Goal: Information Seeking & Learning: Learn about a topic

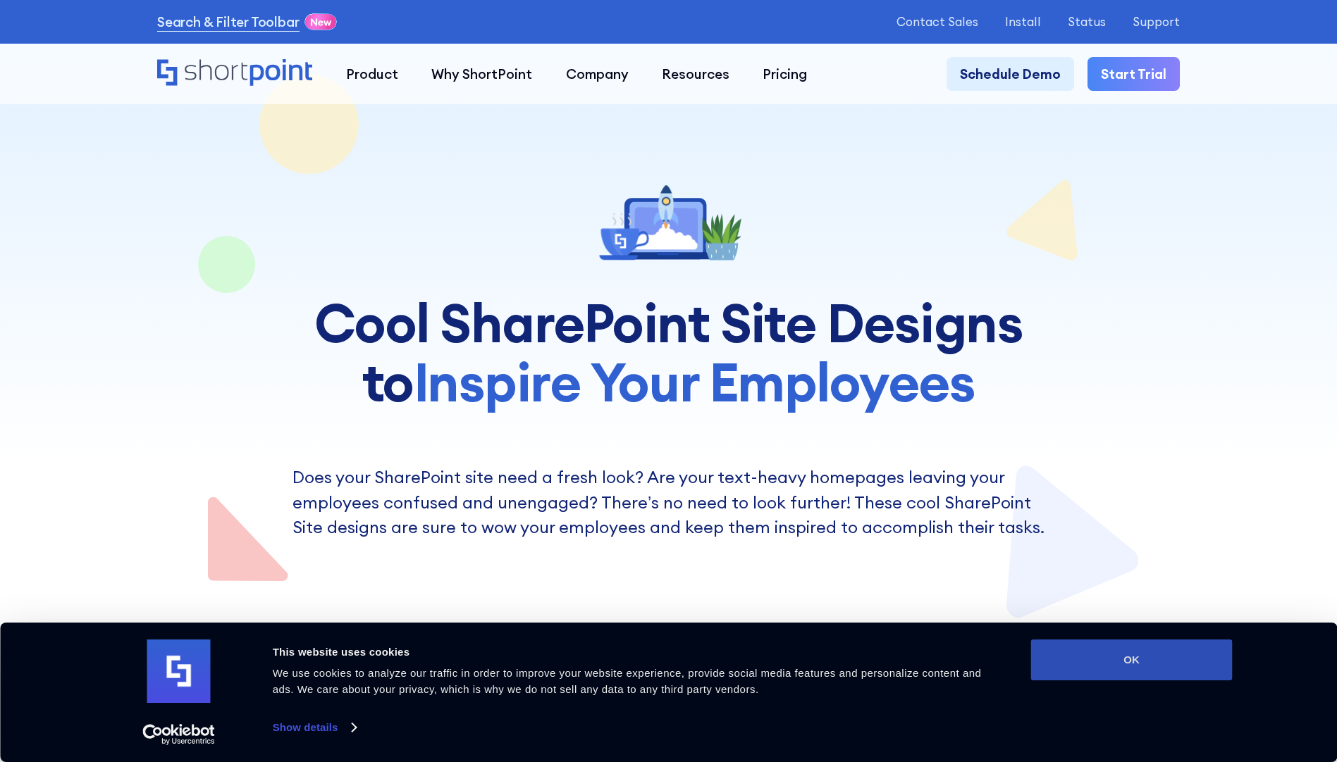
click at [1153, 675] on button "OK" at bounding box center [1132, 660] width 202 height 41
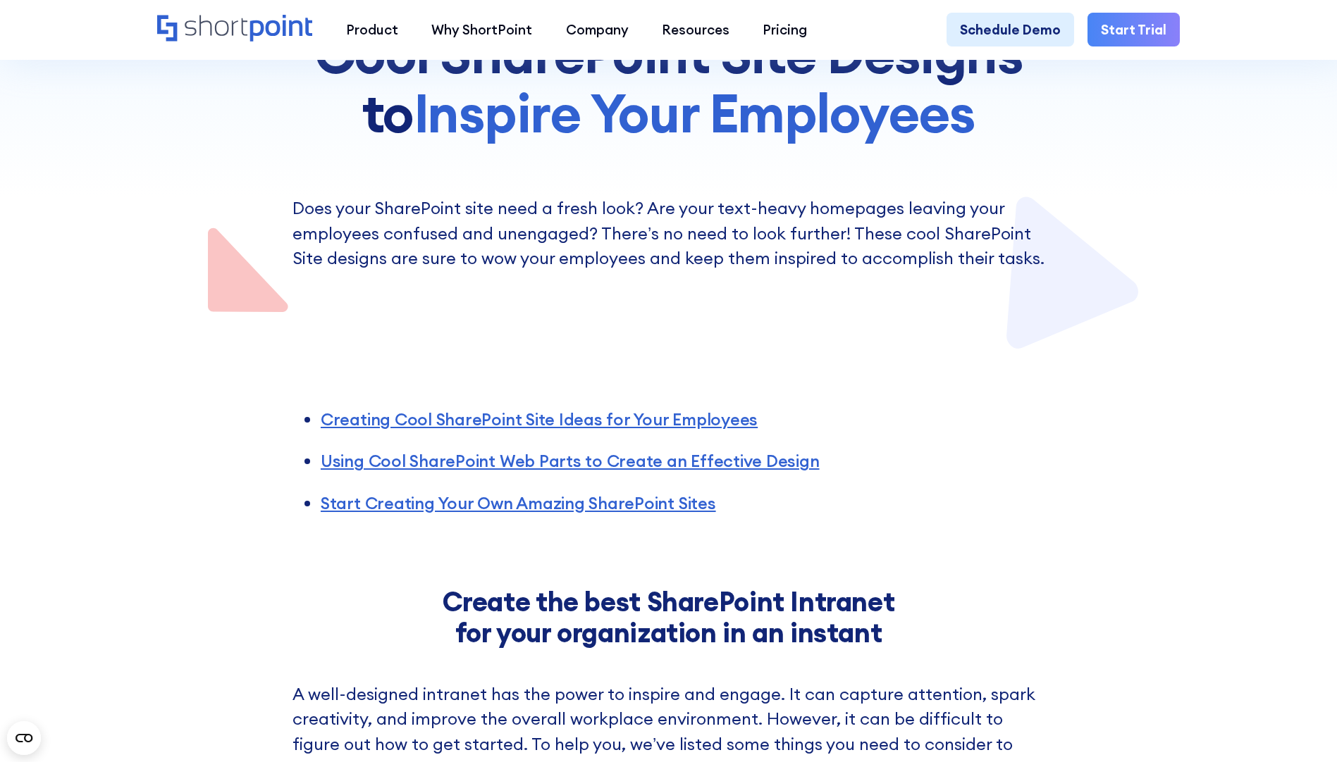
scroll to position [282, 0]
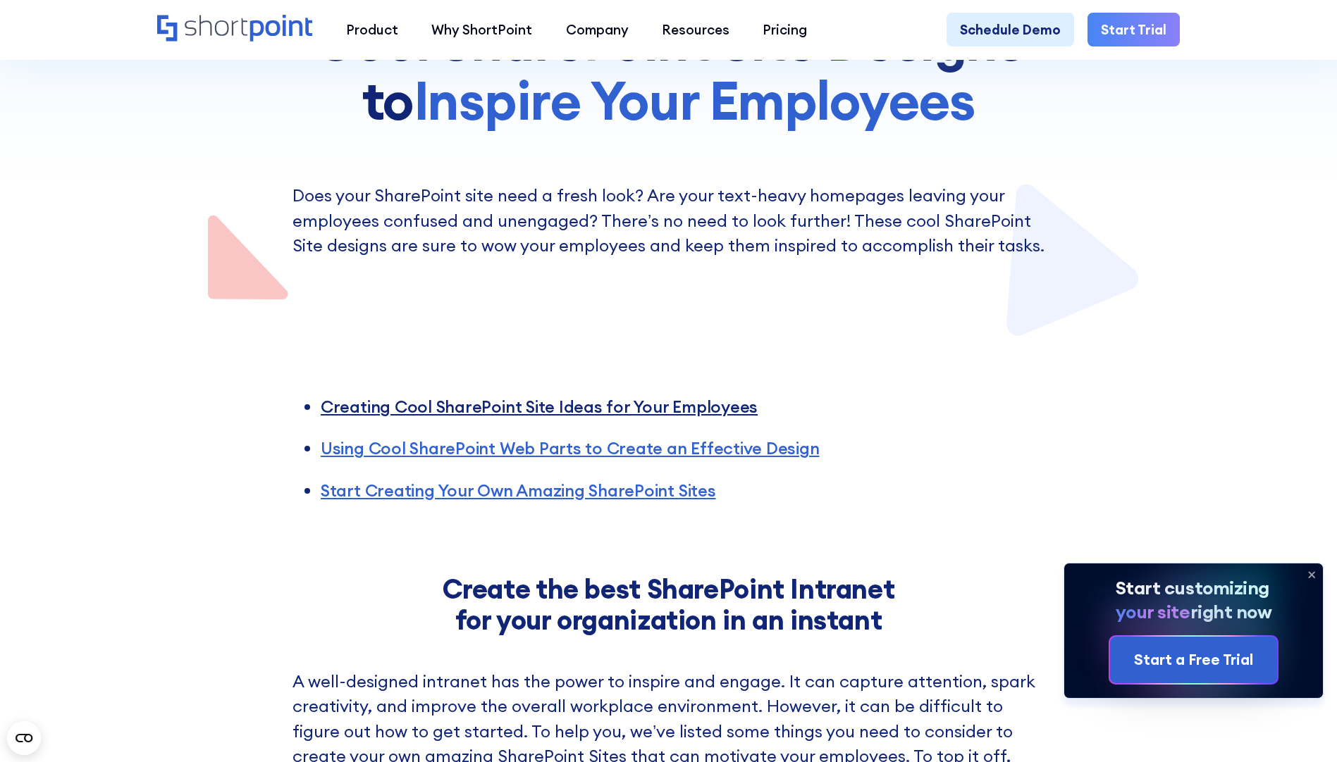
click at [488, 412] on link "Creating Cool SharePoint Site Ideas for Your Employees" at bounding box center [539, 406] width 437 height 21
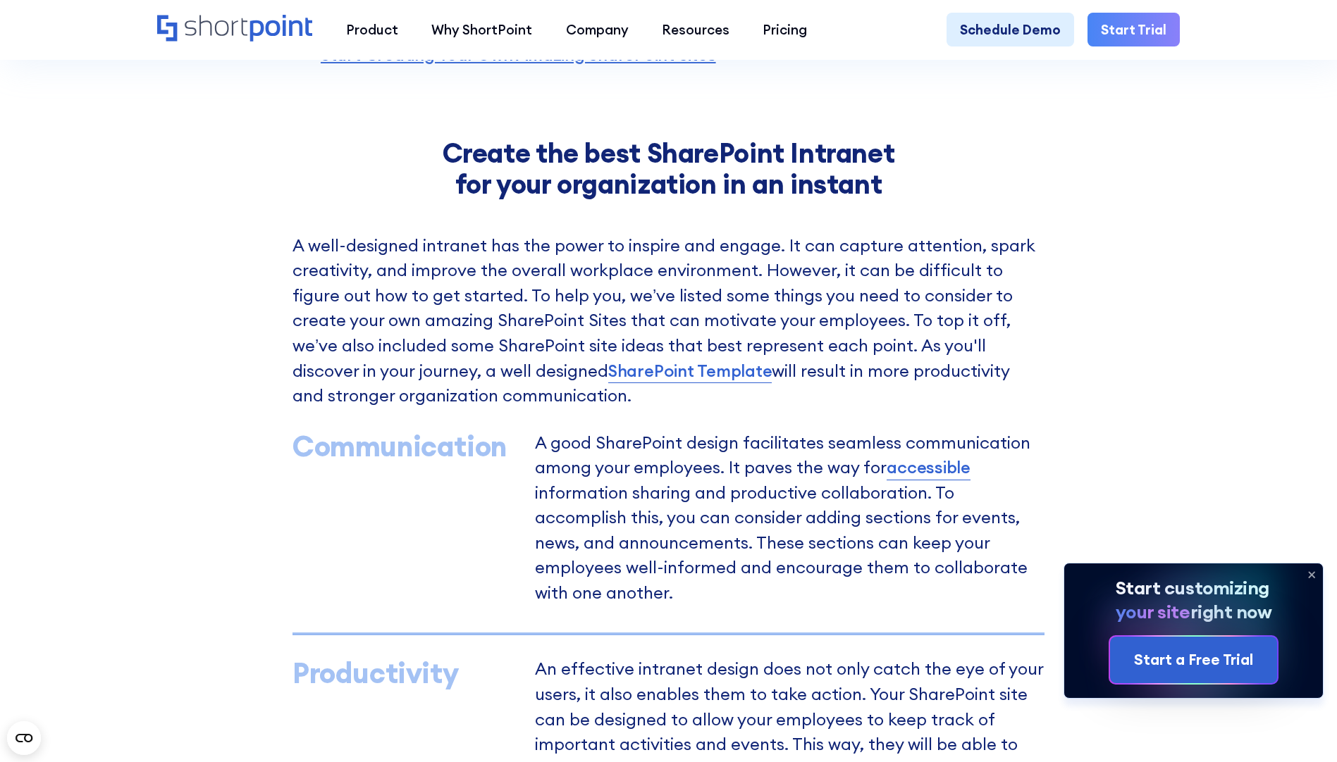
scroll to position [722, 0]
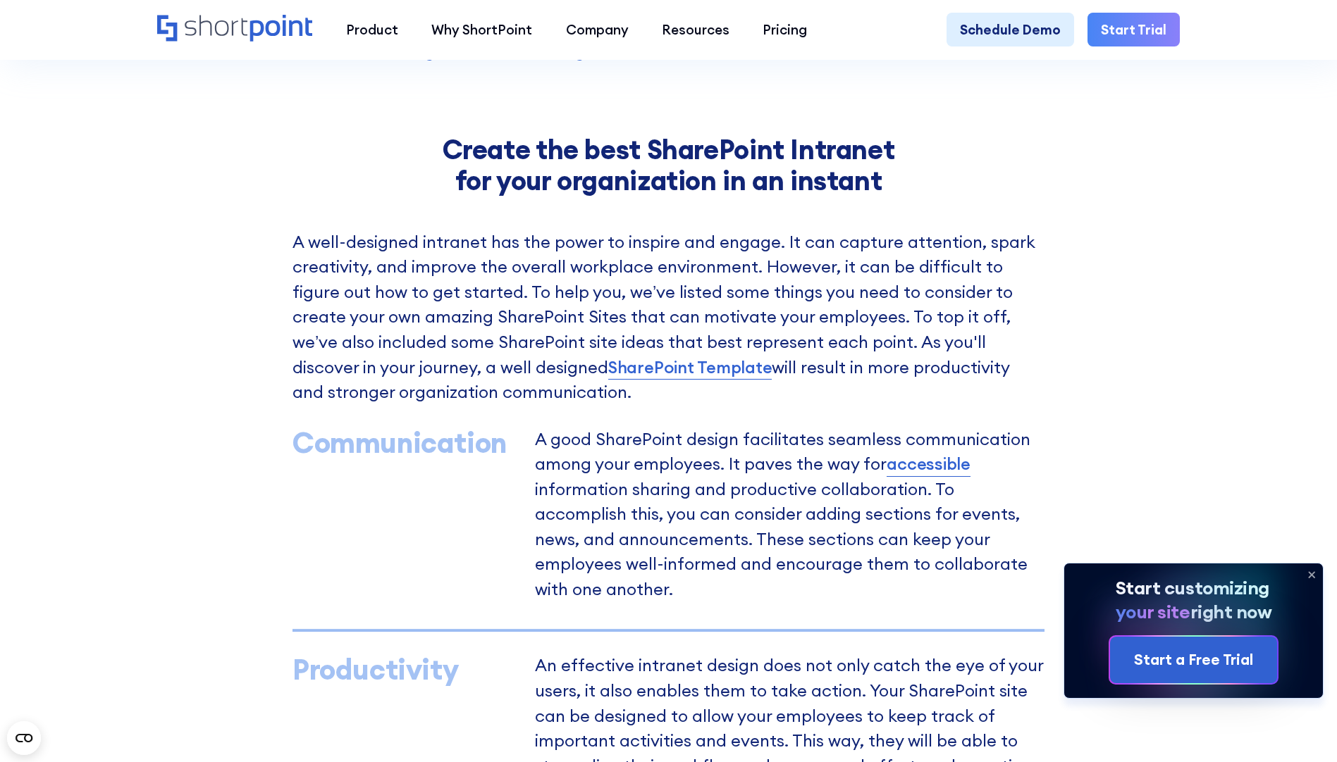
click at [768, 376] on p "A well-designed intranet has the power to inspire and engage. It can capture at…" at bounding box center [668, 317] width 752 height 175
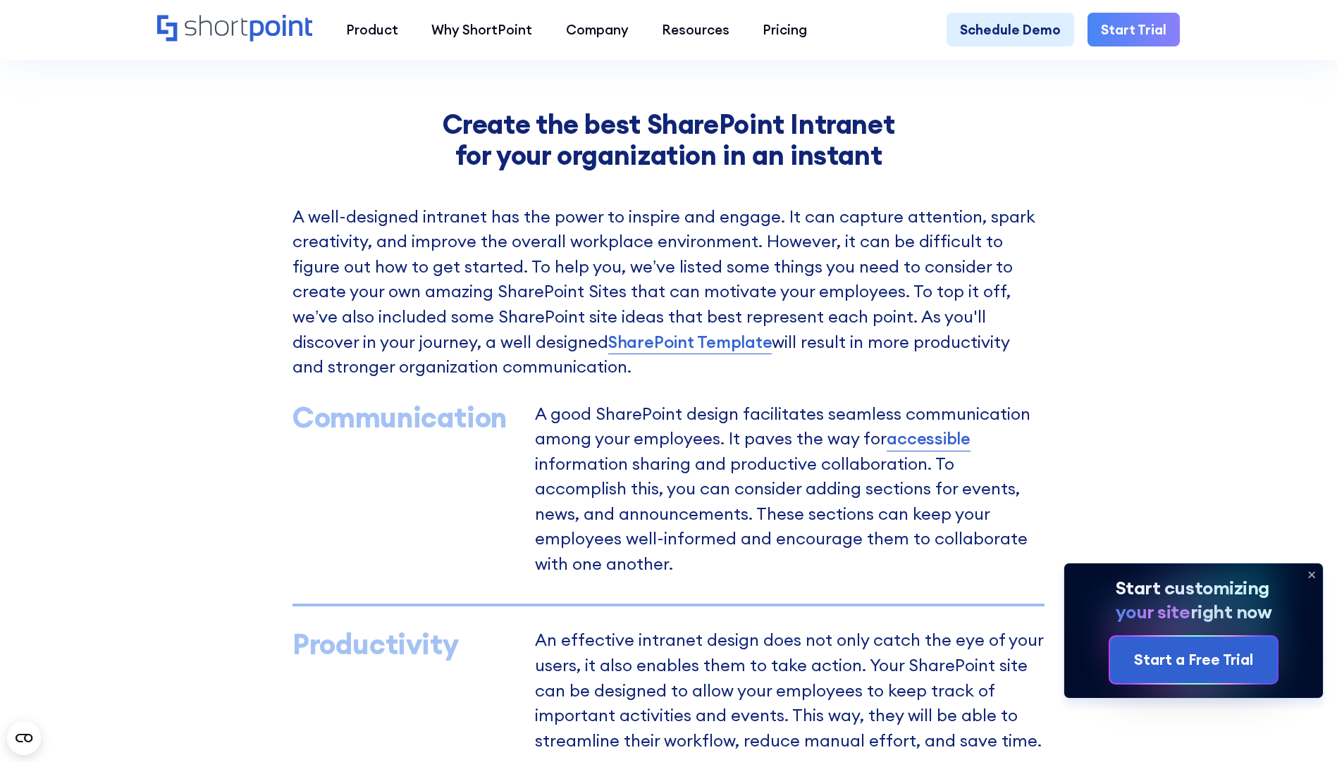
scroll to position [792, 0]
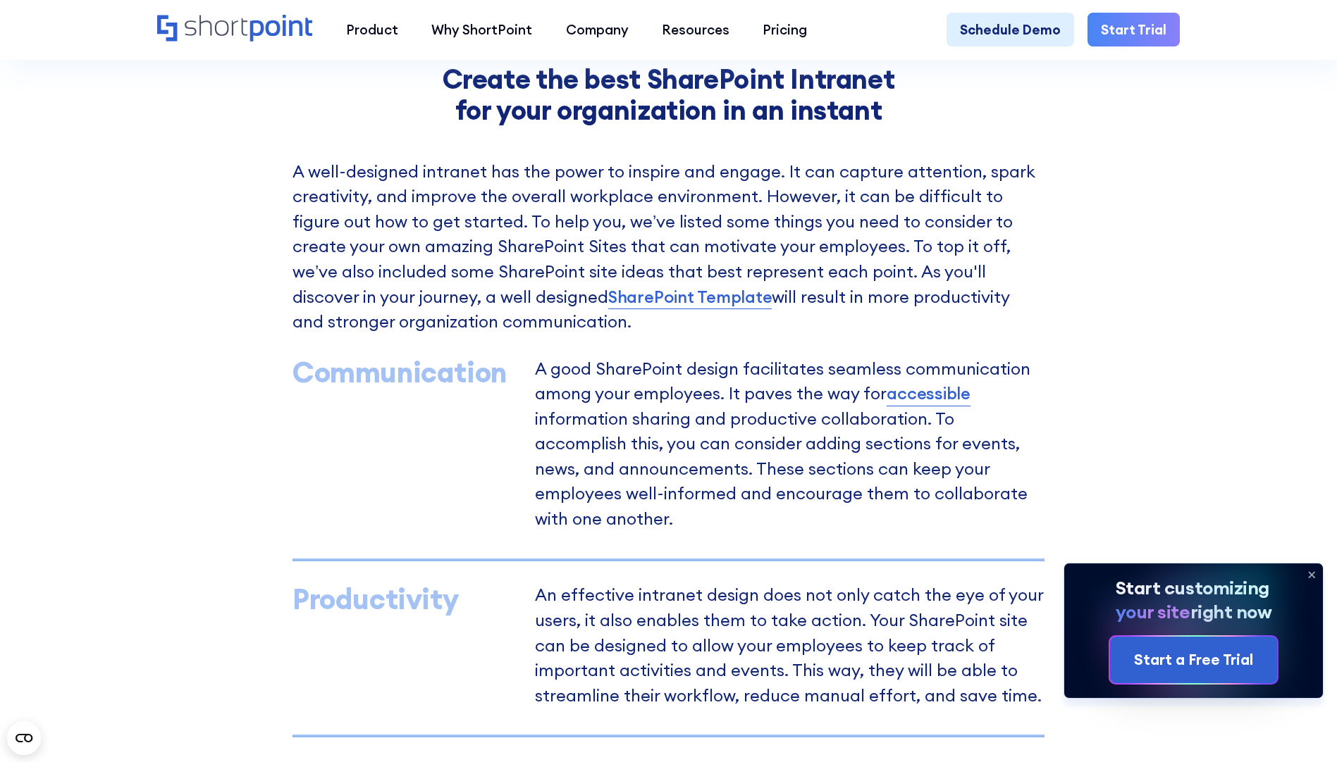
click at [924, 405] on link "accessible" at bounding box center [928, 393] width 84 height 25
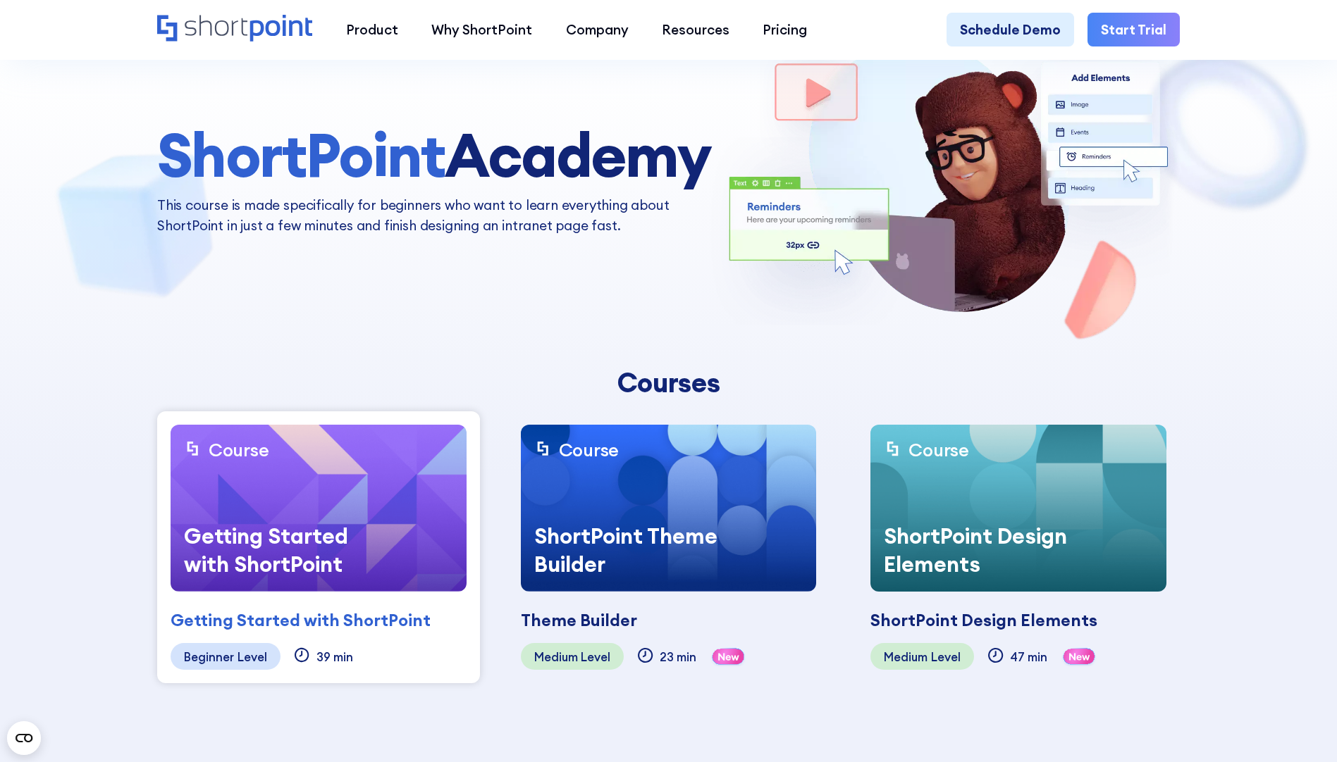
scroll to position [141, 0]
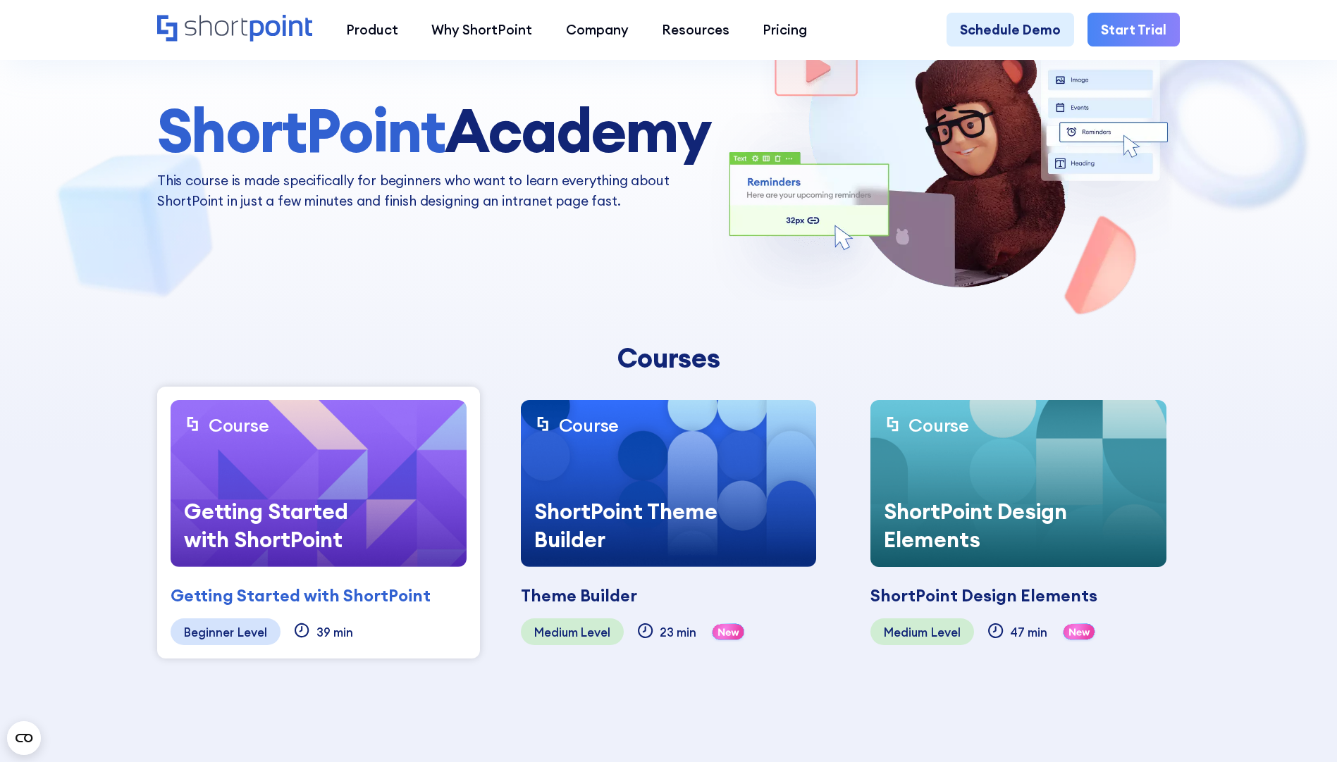
click at [207, 643] on div "Beginner Level" at bounding box center [226, 632] width 110 height 27
click at [367, 541] on div "Getting Started with ShortPoint" at bounding box center [276, 525] width 211 height 83
click at [384, 602] on div "Getting Started with ShortPoint" at bounding box center [301, 595] width 260 height 25
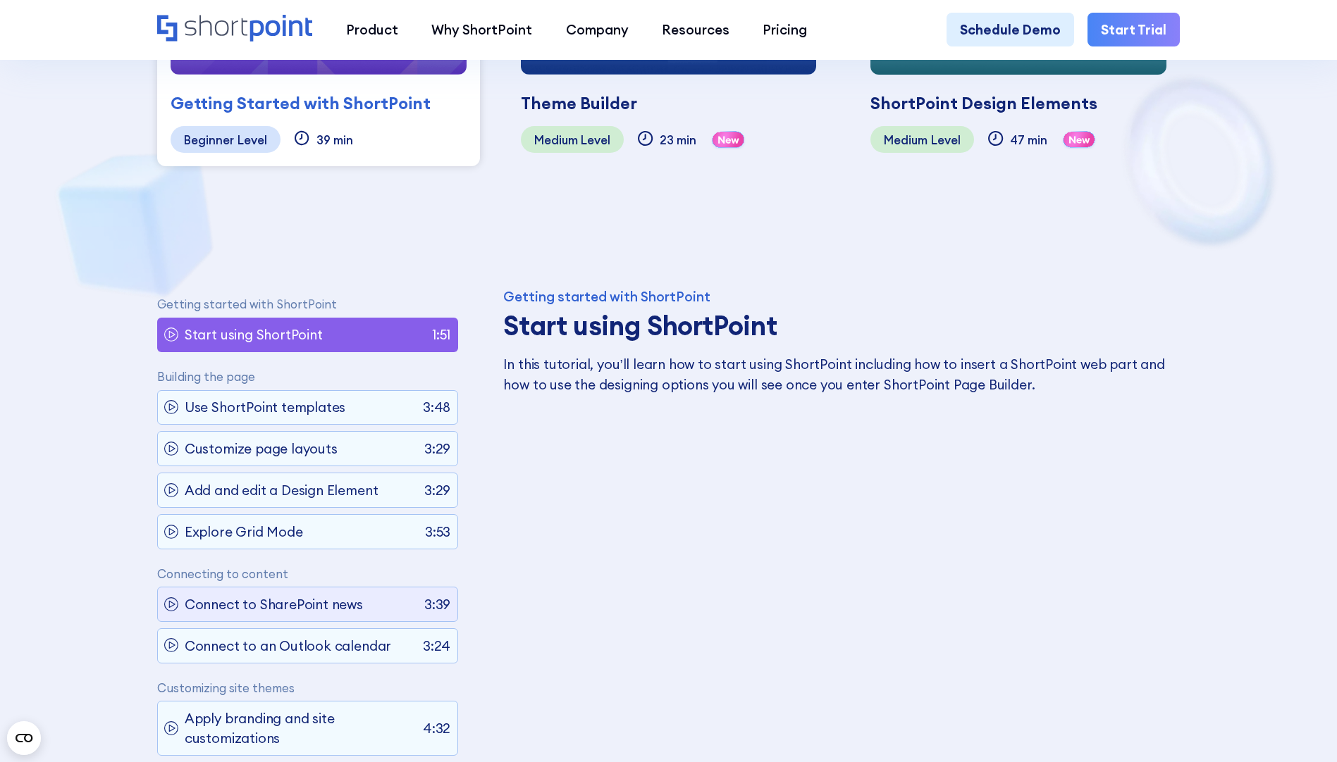
scroll to position [634, 0]
click at [235, 335] on p "Start using ShortPoint" at bounding box center [254, 334] width 138 height 20
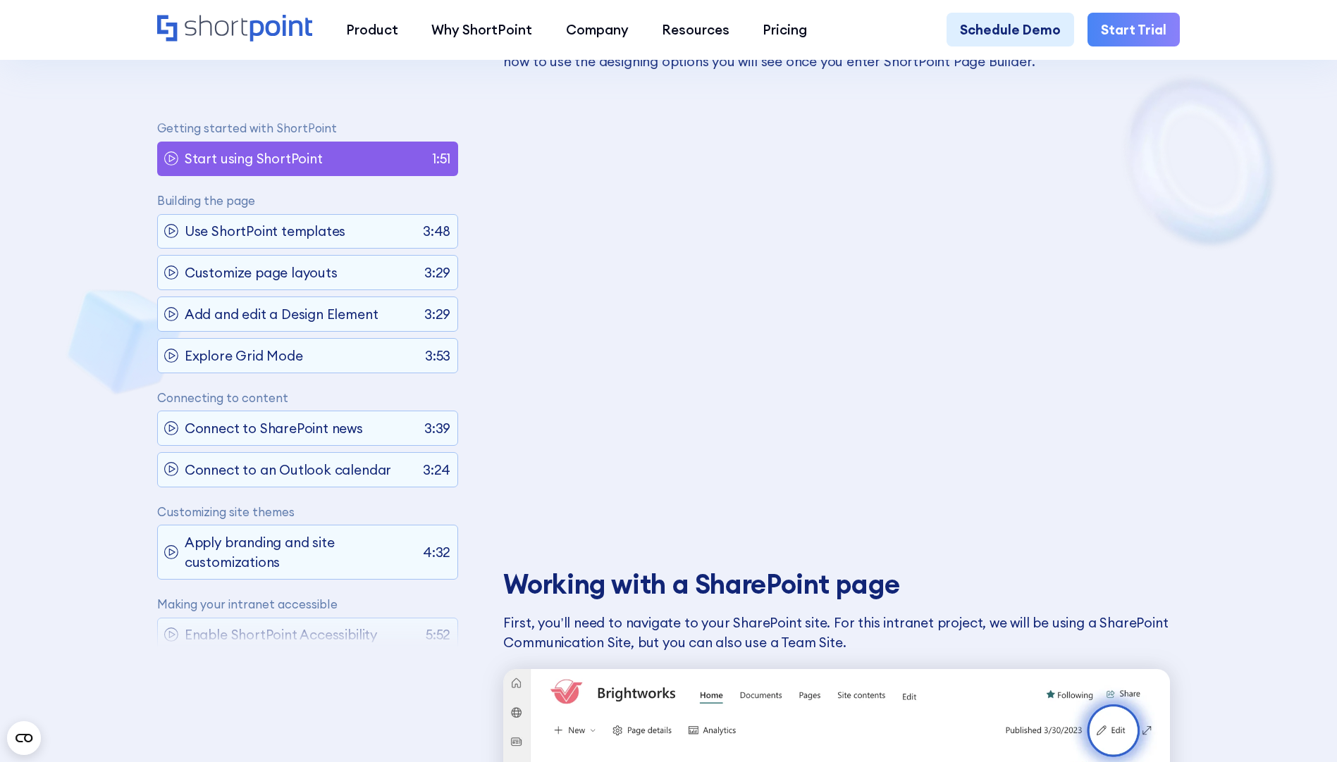
scroll to position [978, 0]
